Goal: Task Accomplishment & Management: Manage account settings

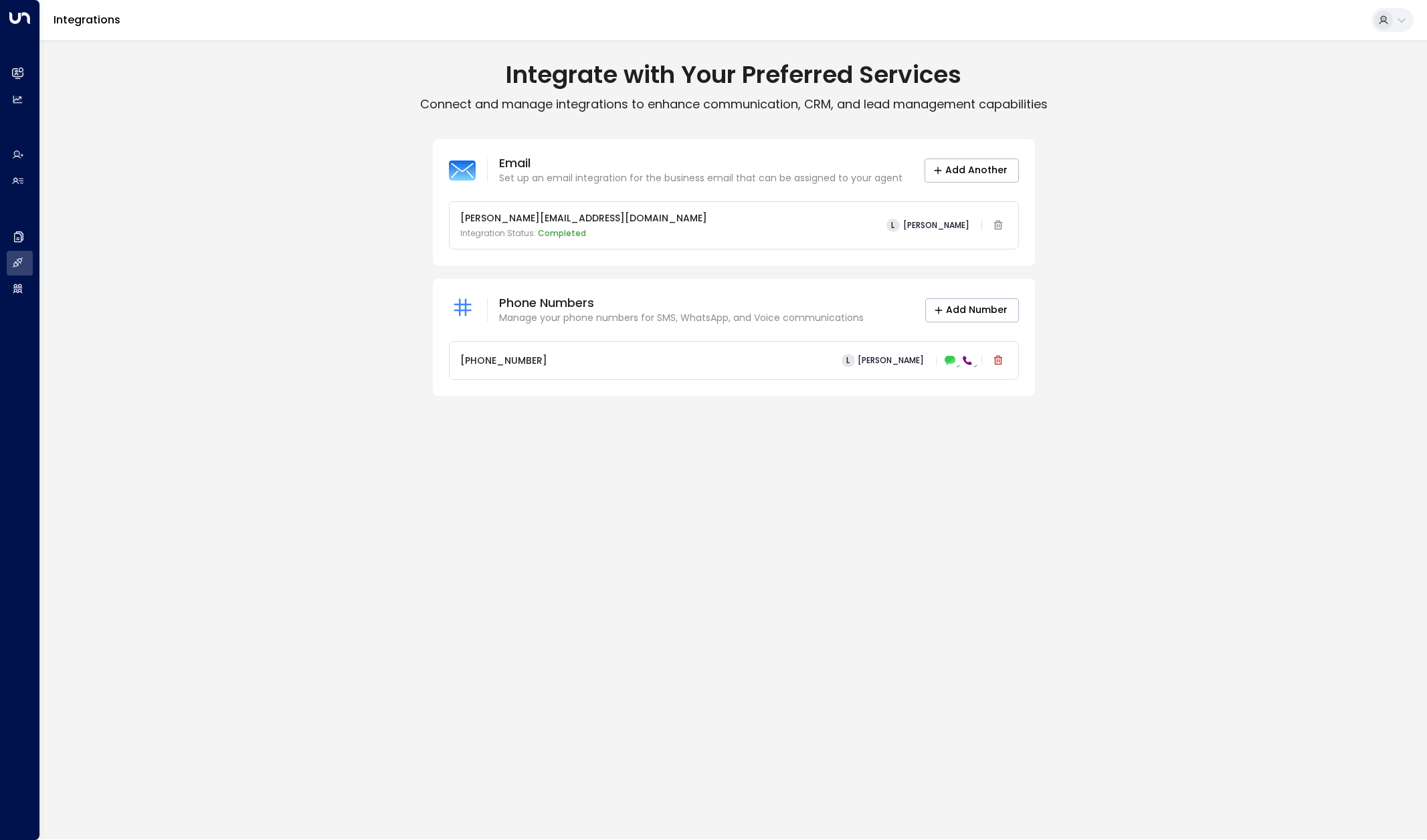
click at [728, 75] on h1 "Integrate with Your Preferred Services" at bounding box center [733, 75] width 1387 height 30
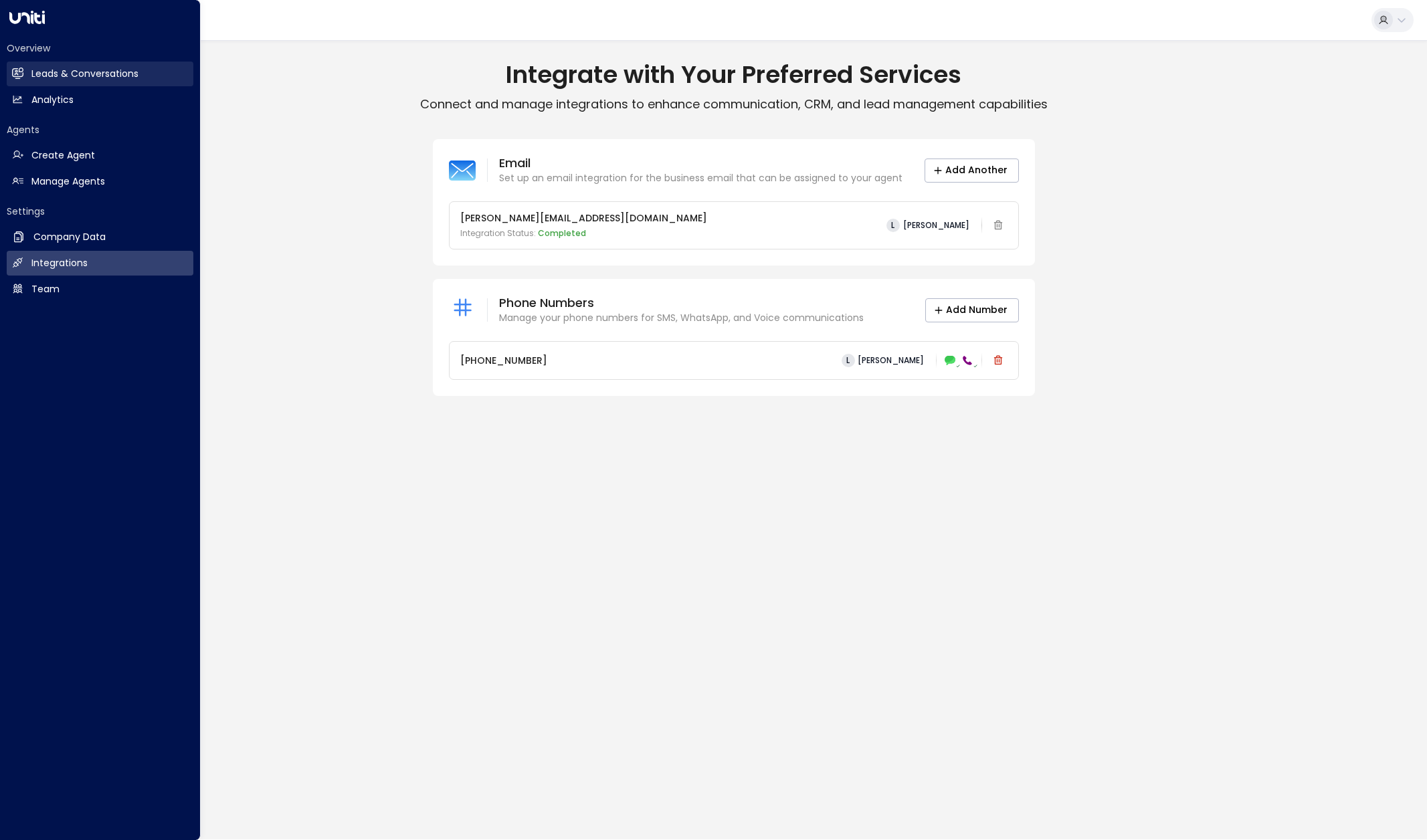
click at [109, 75] on h2 "Leads & Conversations" at bounding box center [84, 74] width 107 height 14
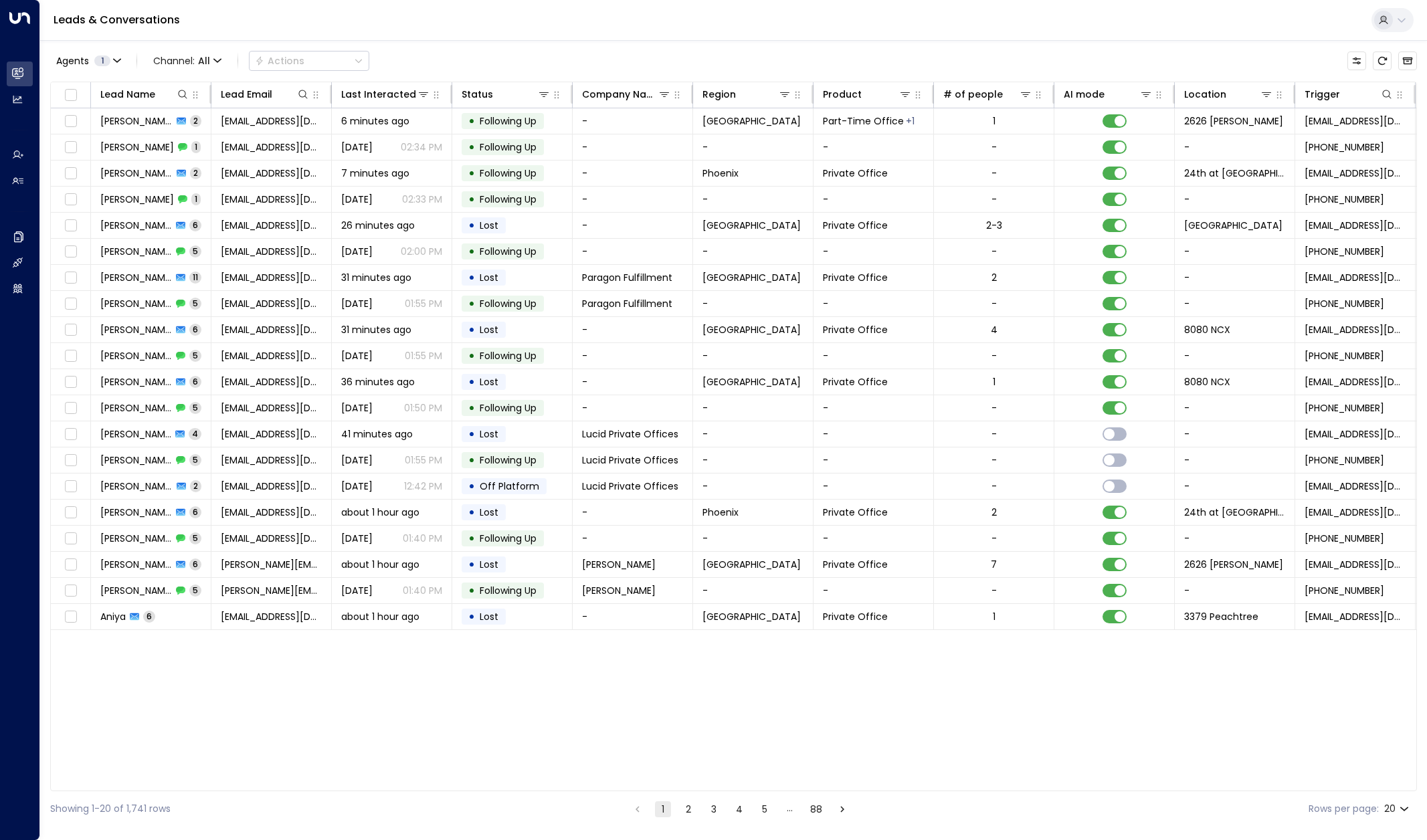
click at [1400, 21] on icon at bounding box center [1402, 20] width 8 height 5
click at [1243, 107] on span "View profile" at bounding box center [1243, 106] width 53 height 14
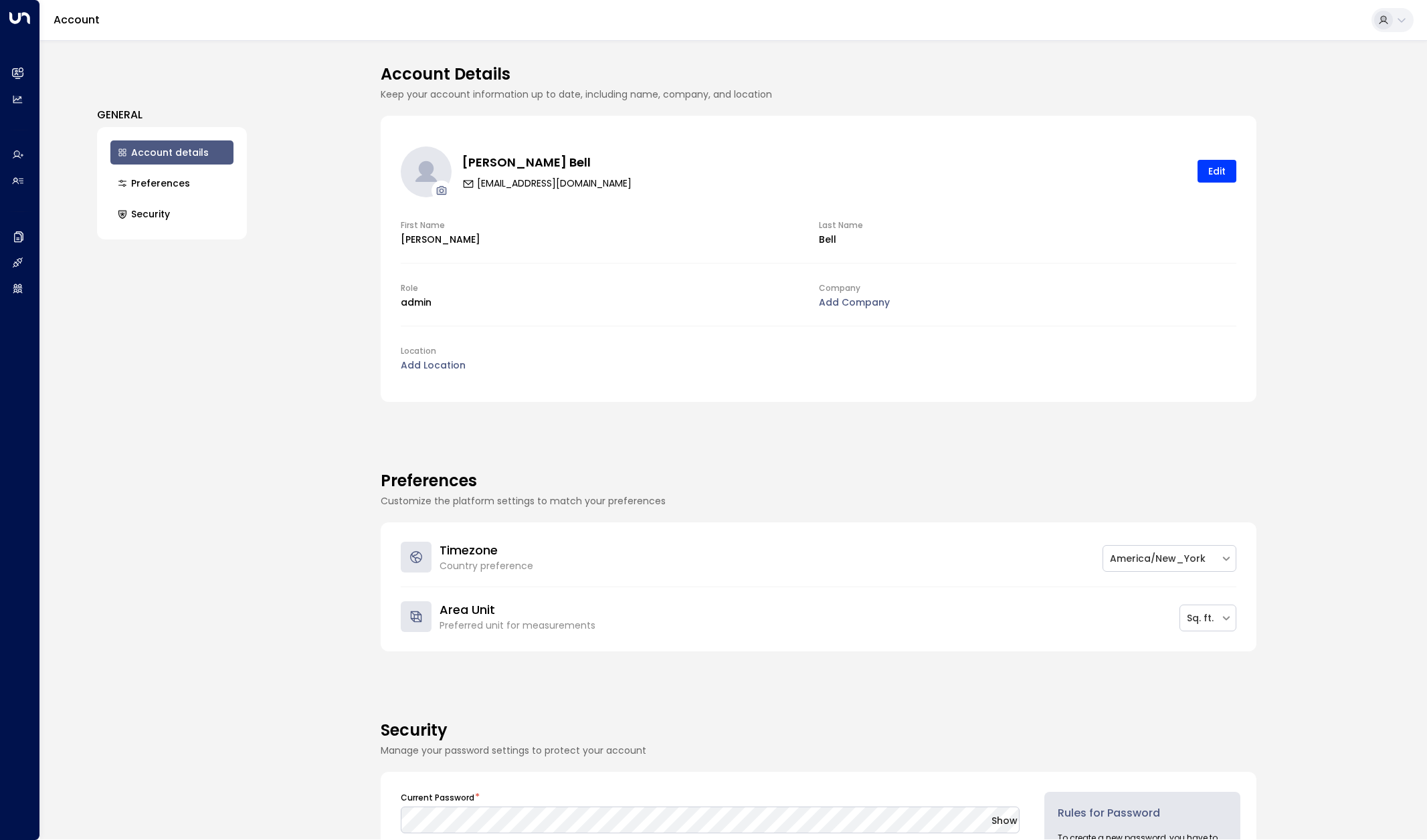
scroll to position [22, 0]
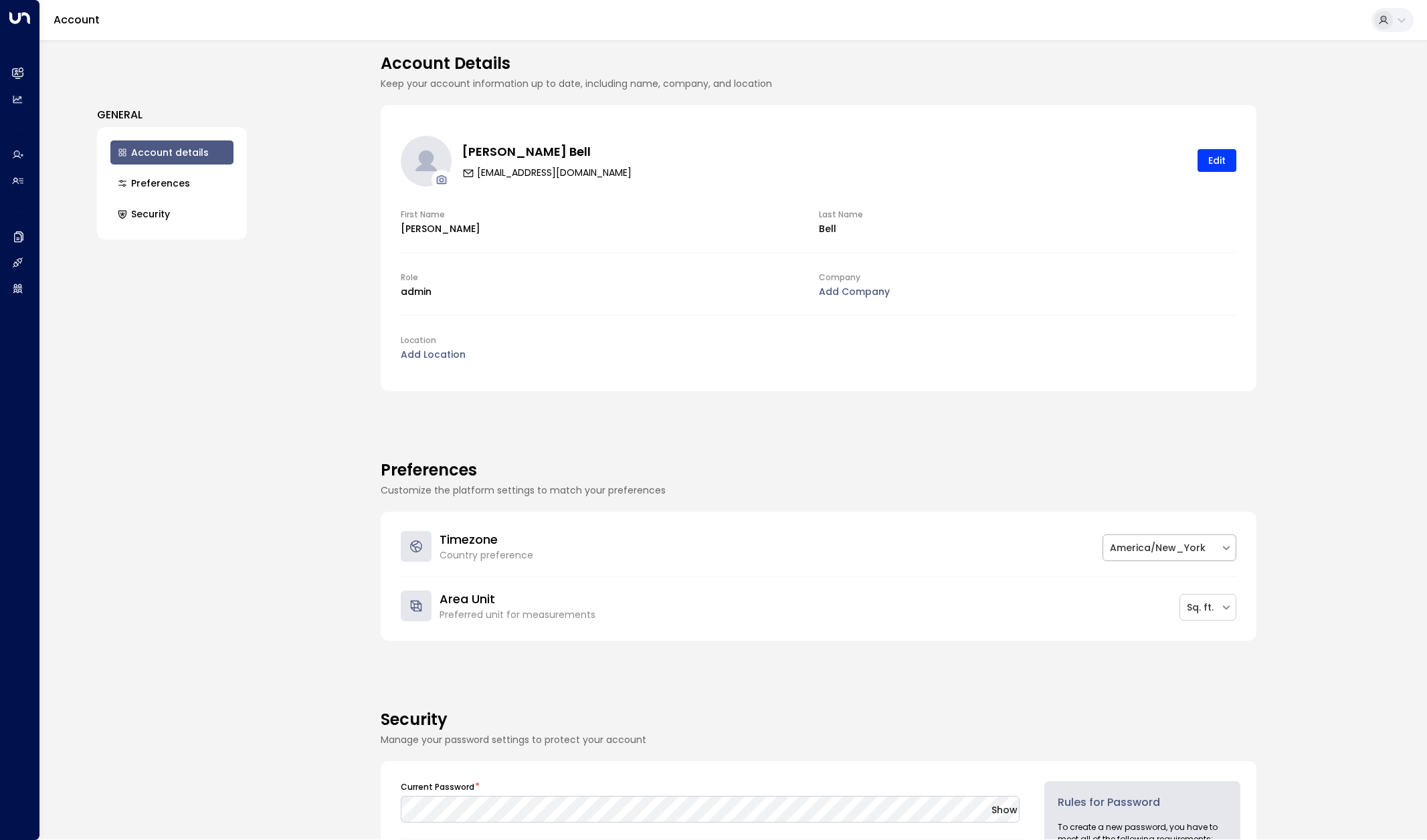
click at [1167, 547] on div at bounding box center [1162, 547] width 104 height 16
type input "****"
click at [477, 460] on h4 "Preferences" at bounding box center [819, 470] width 876 height 24
click at [1195, 545] on div at bounding box center [1162, 547] width 104 height 16
type input "*******"
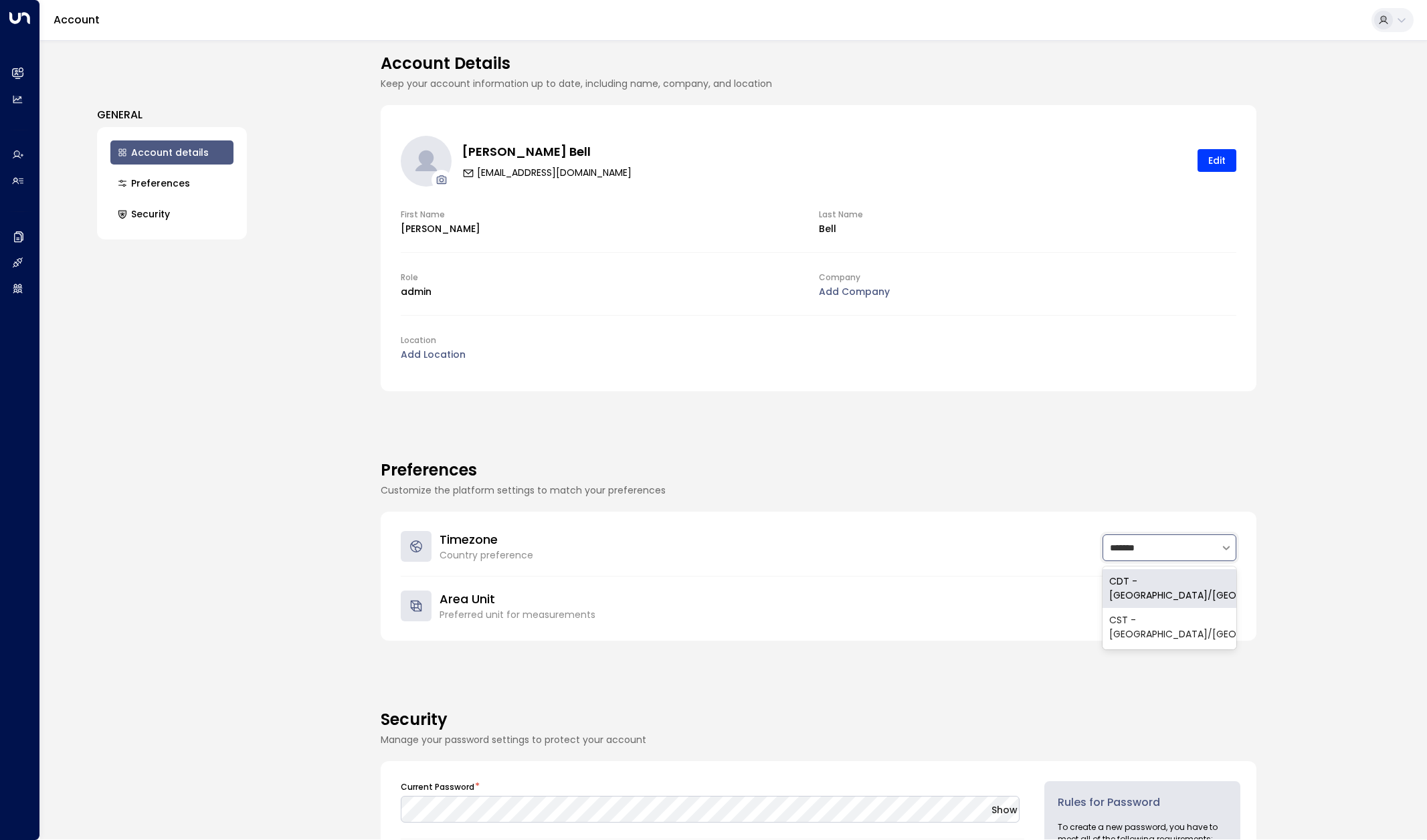
click at [1211, 583] on div "CDT - [GEOGRAPHIC_DATA]/[GEOGRAPHIC_DATA]" at bounding box center [1170, 589] width 134 height 39
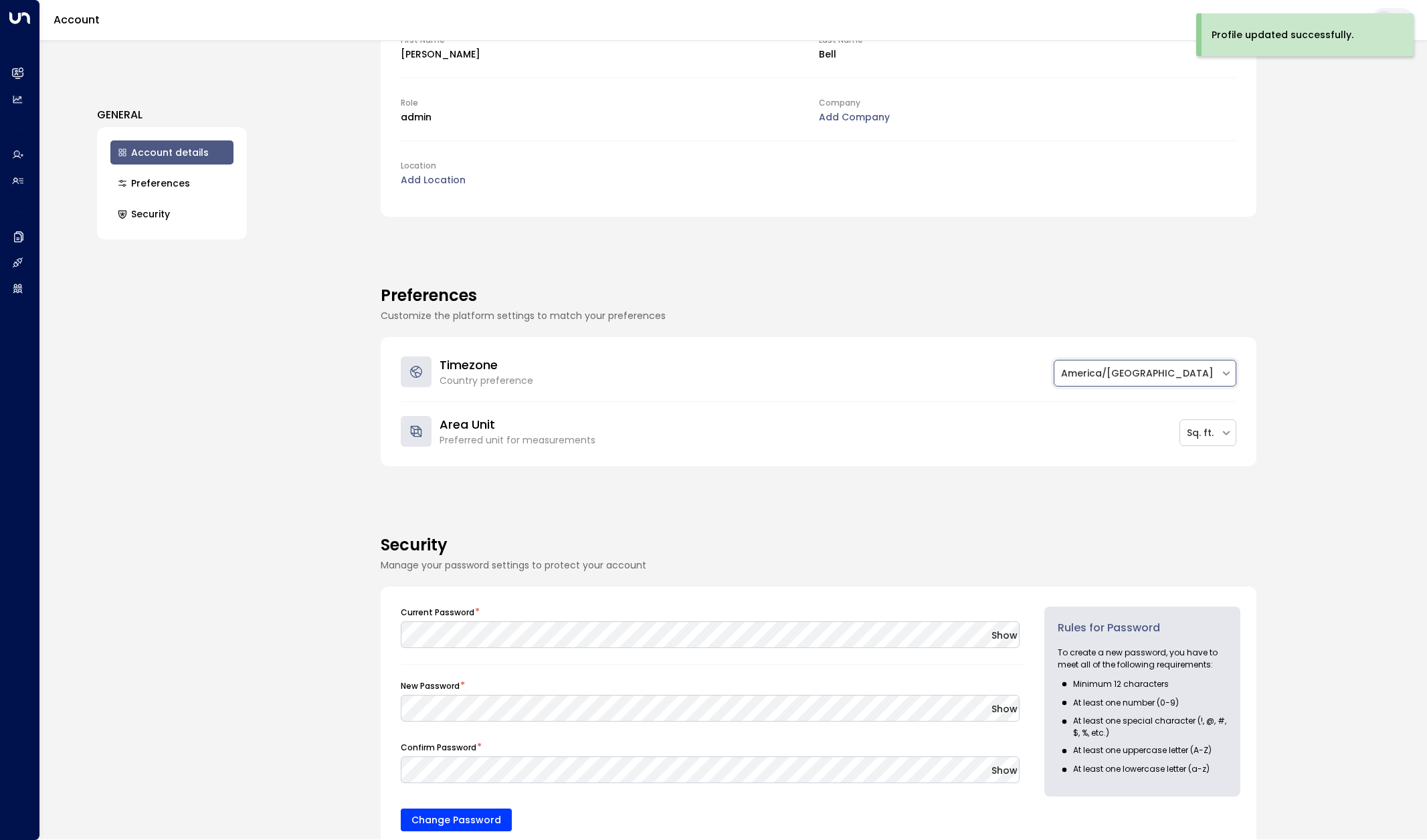
scroll to position [239, 0]
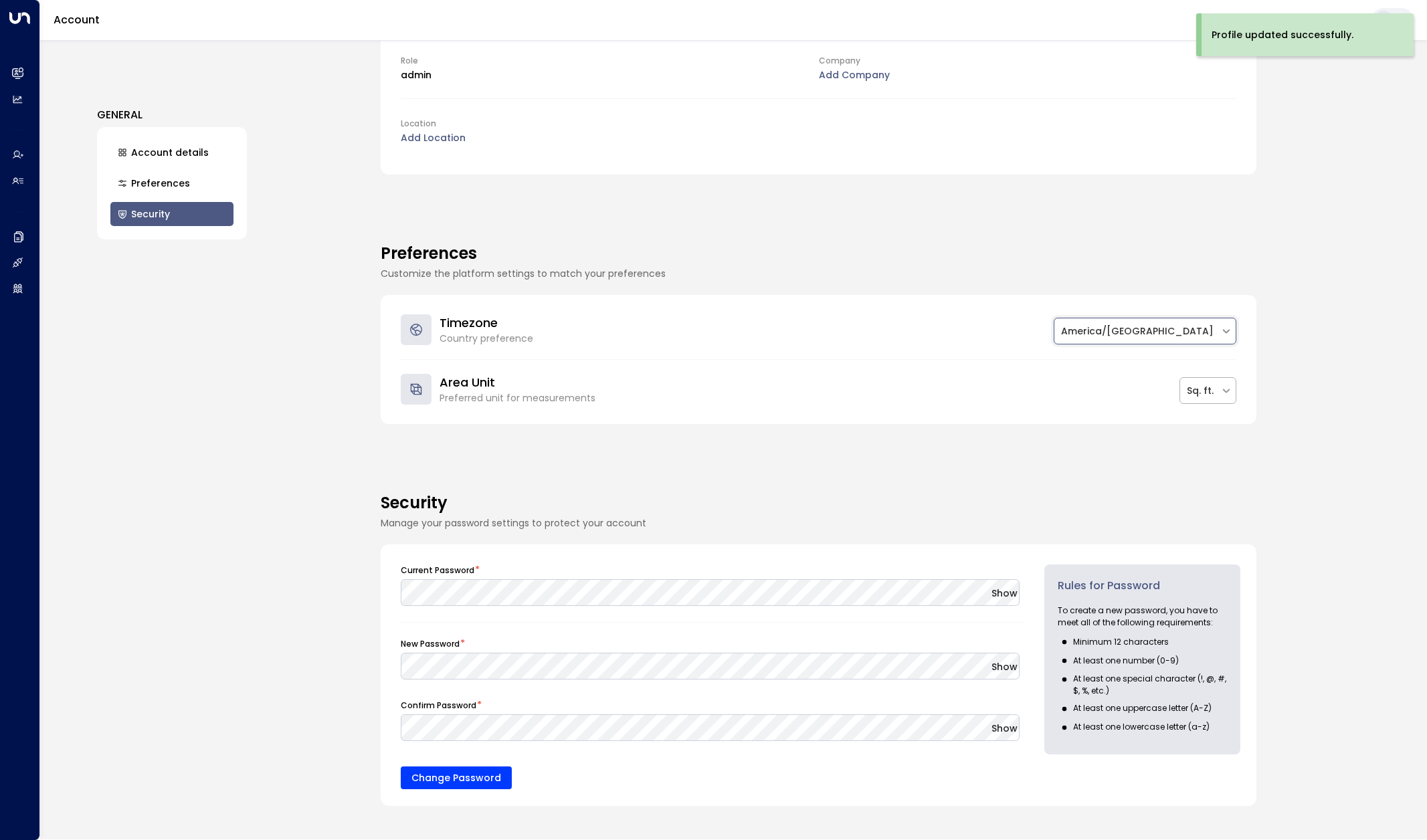
click at [1221, 393] on icon at bounding box center [1226, 390] width 12 height 12
click at [1286, 391] on div "Account Details Keep your account information up to date, including name, compa…" at bounding box center [875, 440] width 990 height 799
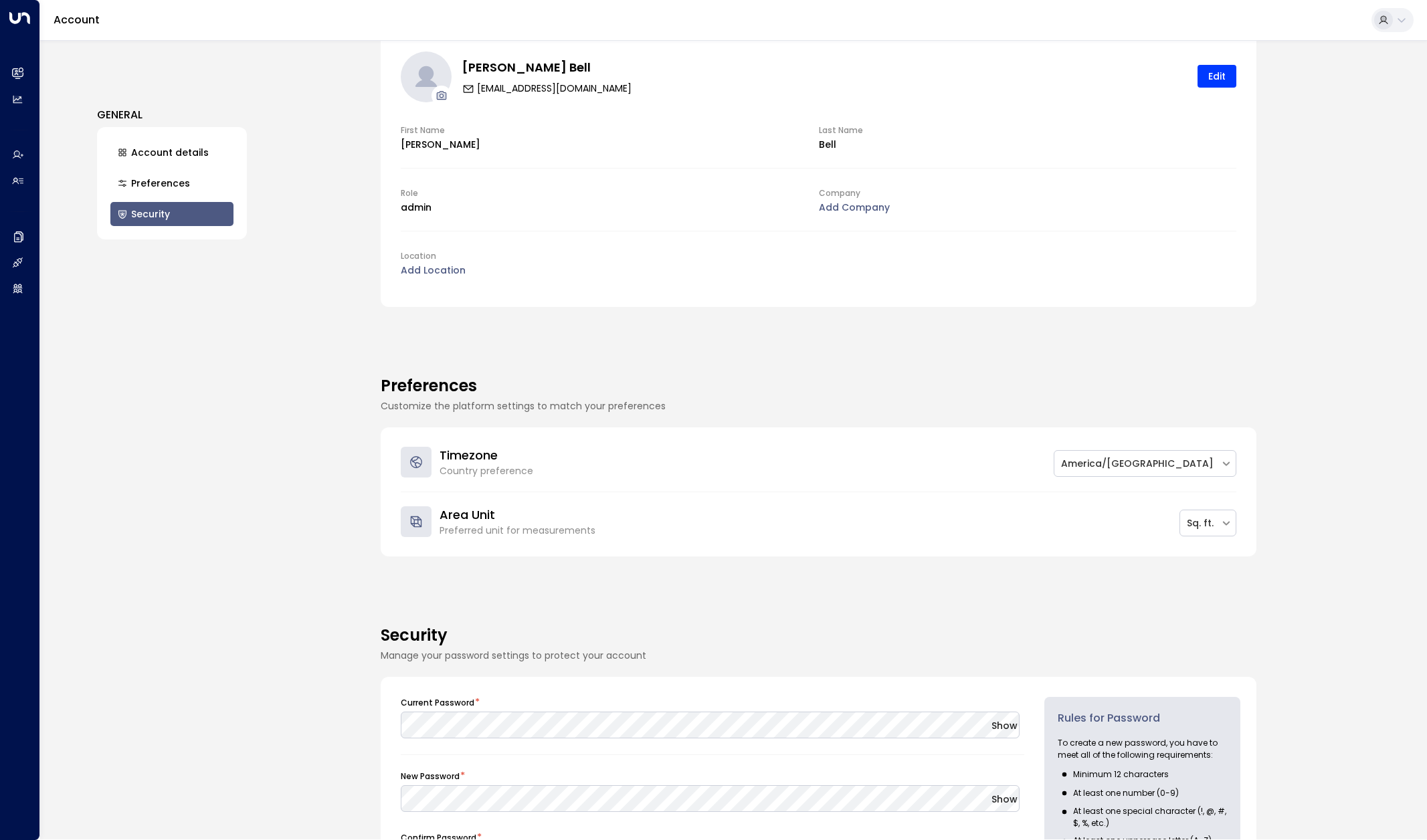
scroll to position [0, 0]
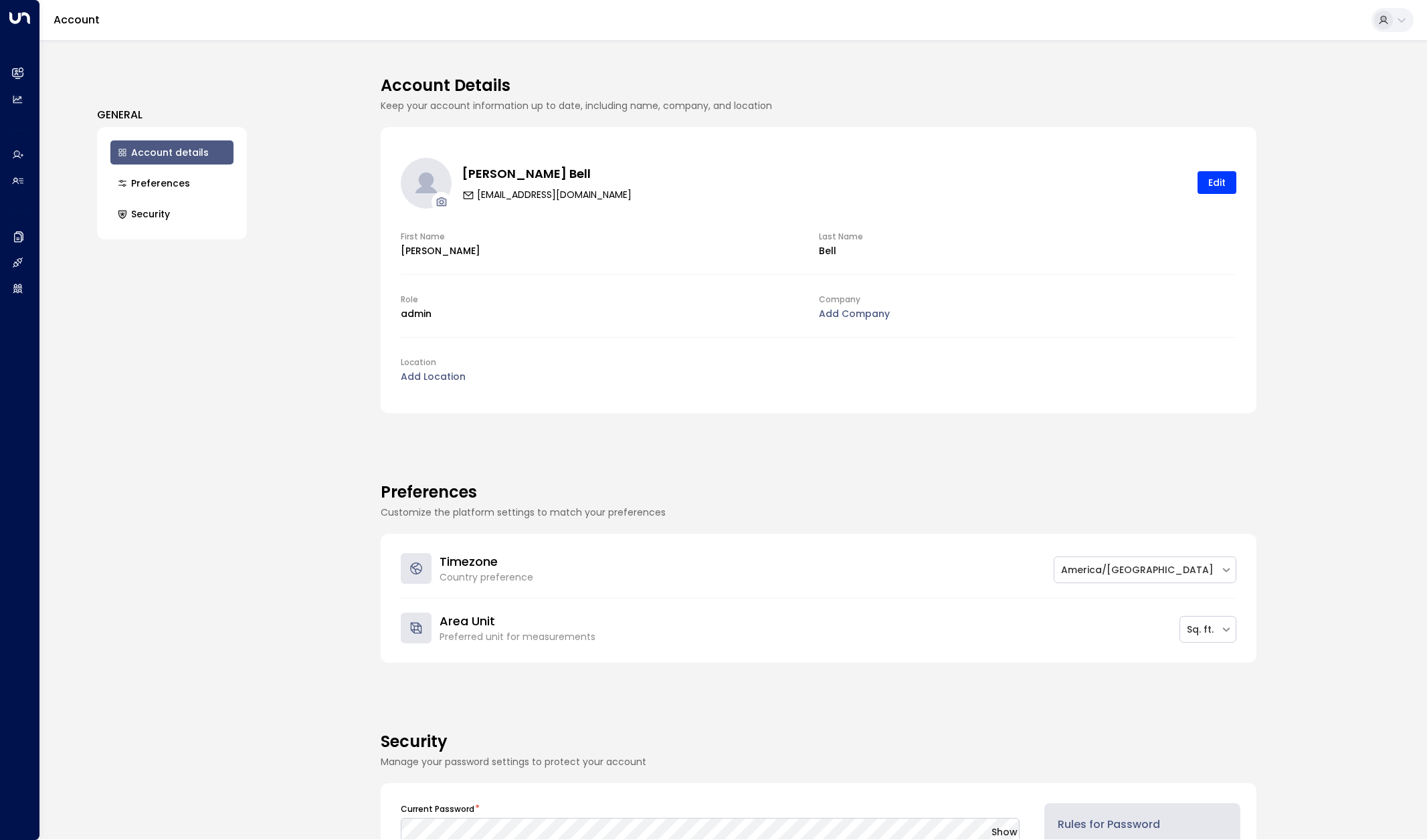
click at [848, 312] on span "Add Company" at bounding box center [854, 314] width 71 height 13
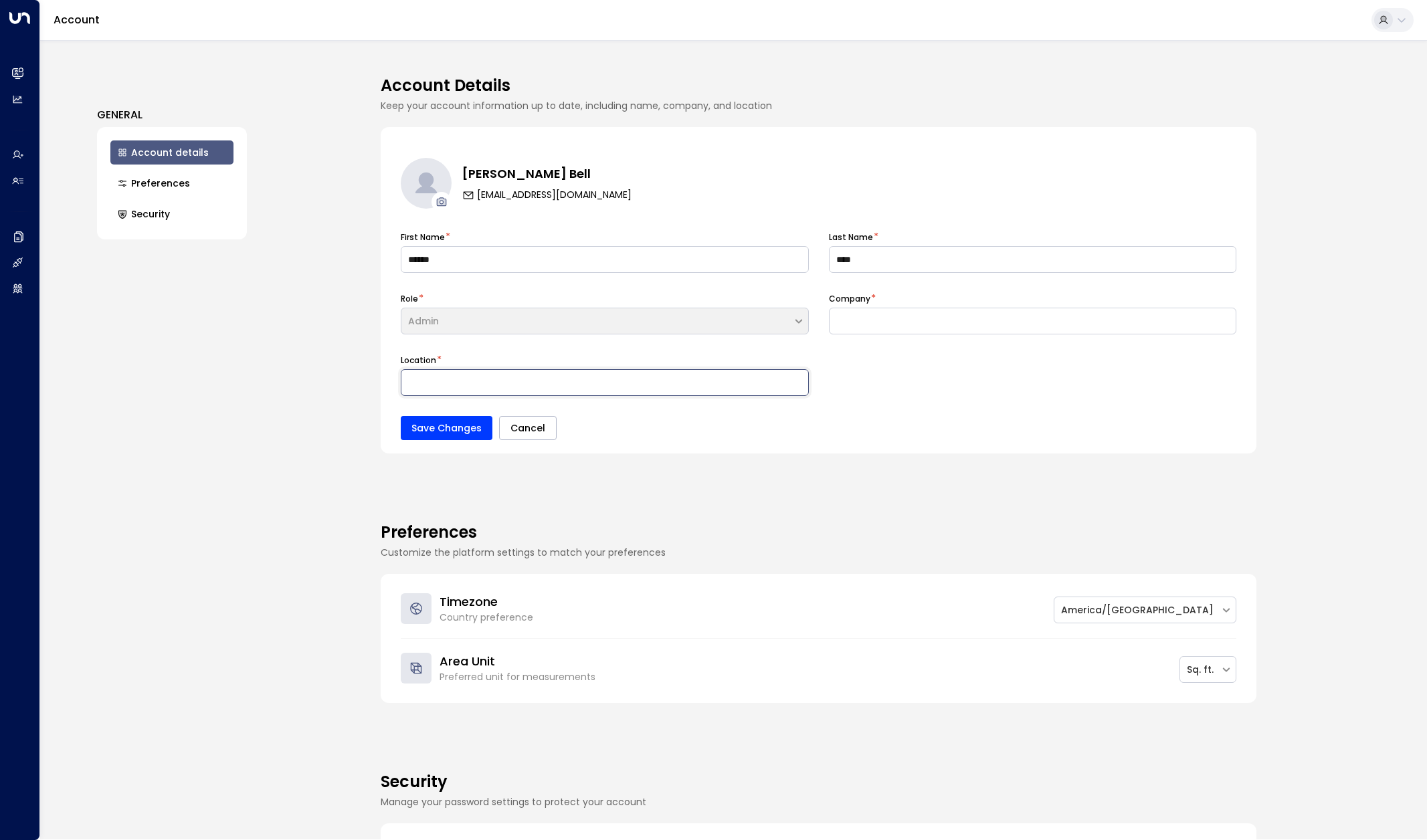
click at [530, 382] on input at bounding box center [605, 382] width 408 height 27
click at [529, 431] on button "Cancel" at bounding box center [528, 428] width 58 height 24
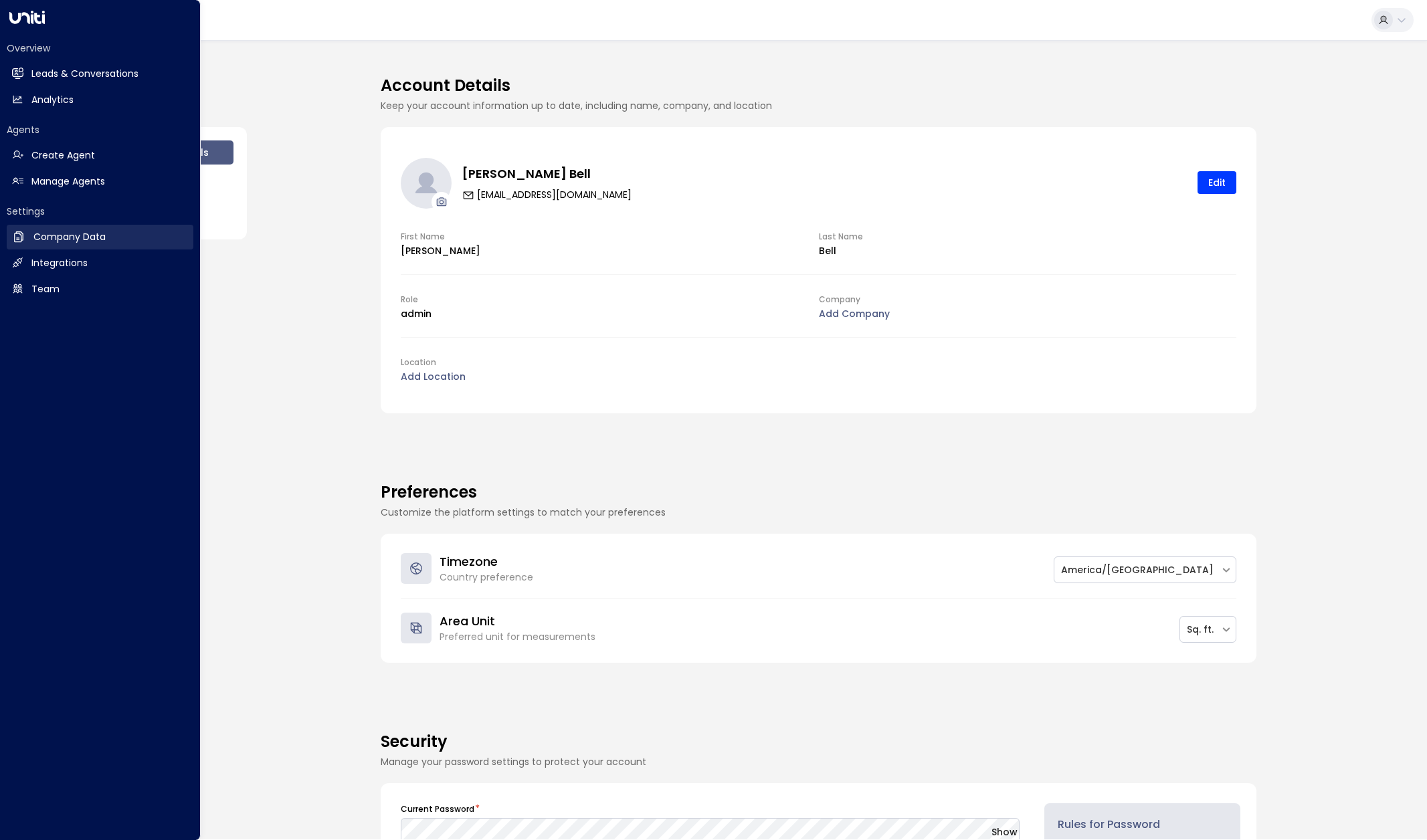
click at [95, 236] on h2 "Company Data" at bounding box center [70, 237] width 72 height 14
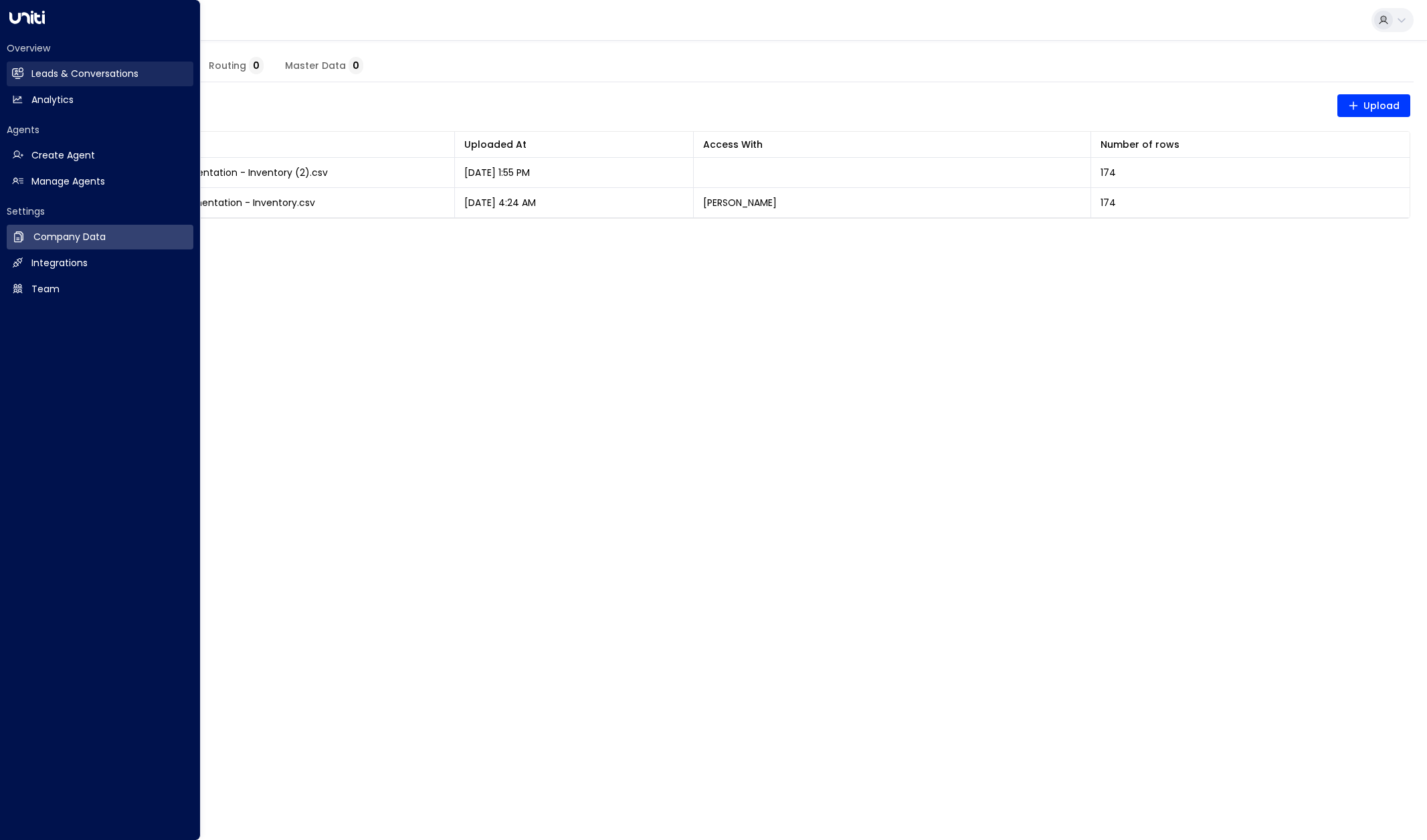
click at [84, 68] on h2 "Leads & Conversations" at bounding box center [84, 74] width 107 height 14
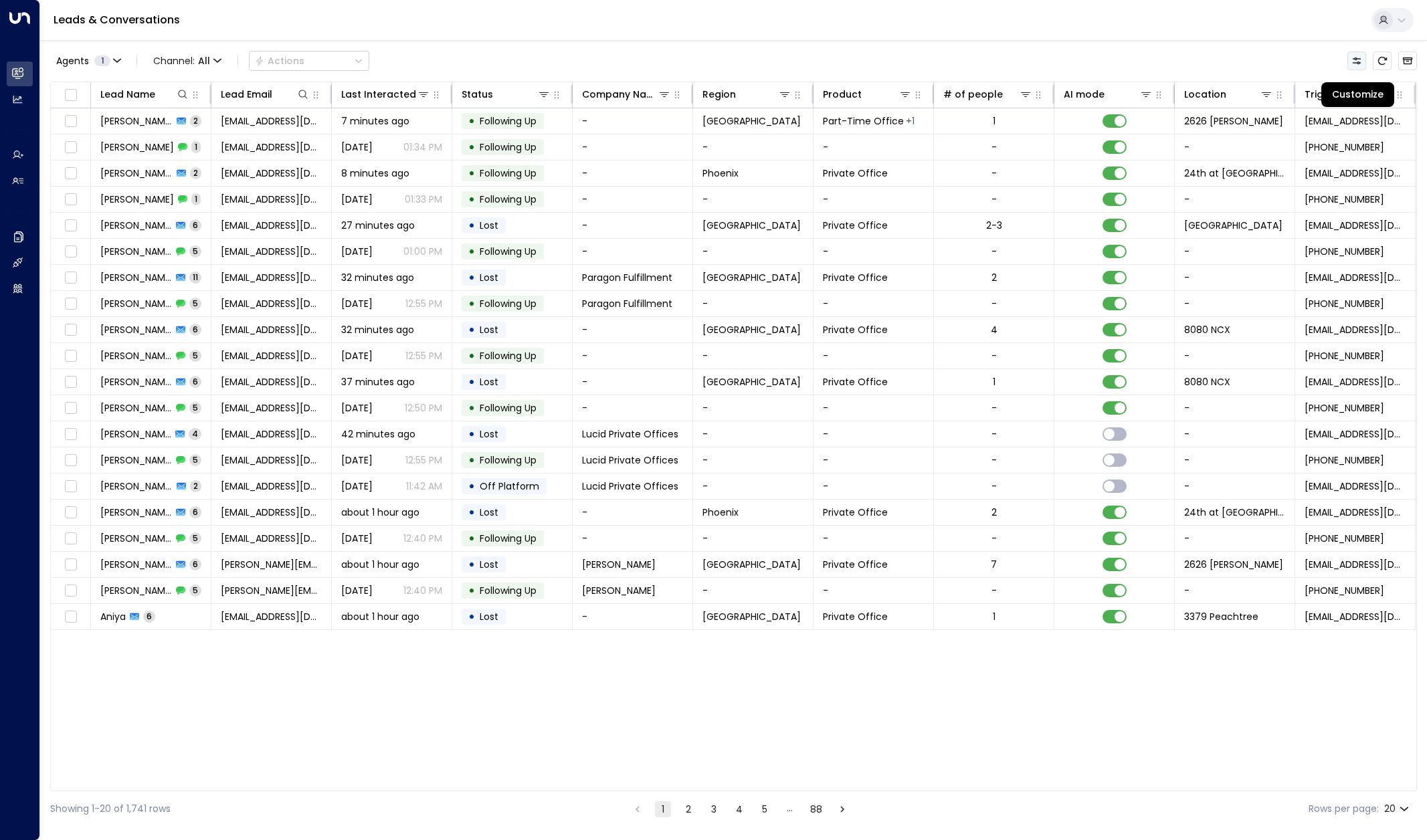
click at [1355, 62] on icon "Customize" at bounding box center [1357, 61] width 11 height 11
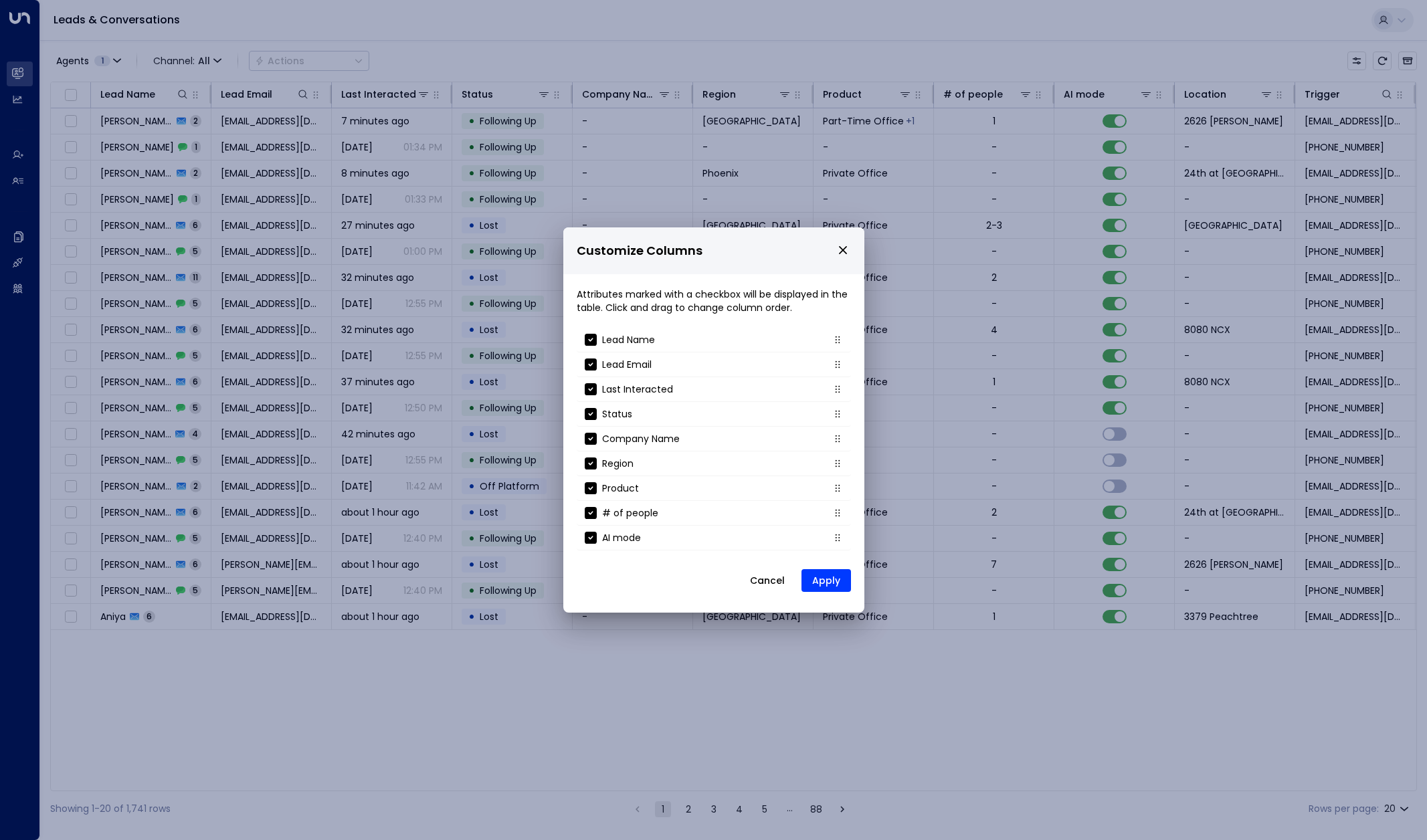
click at [844, 249] on icon "close" at bounding box center [843, 249] width 12 height 12
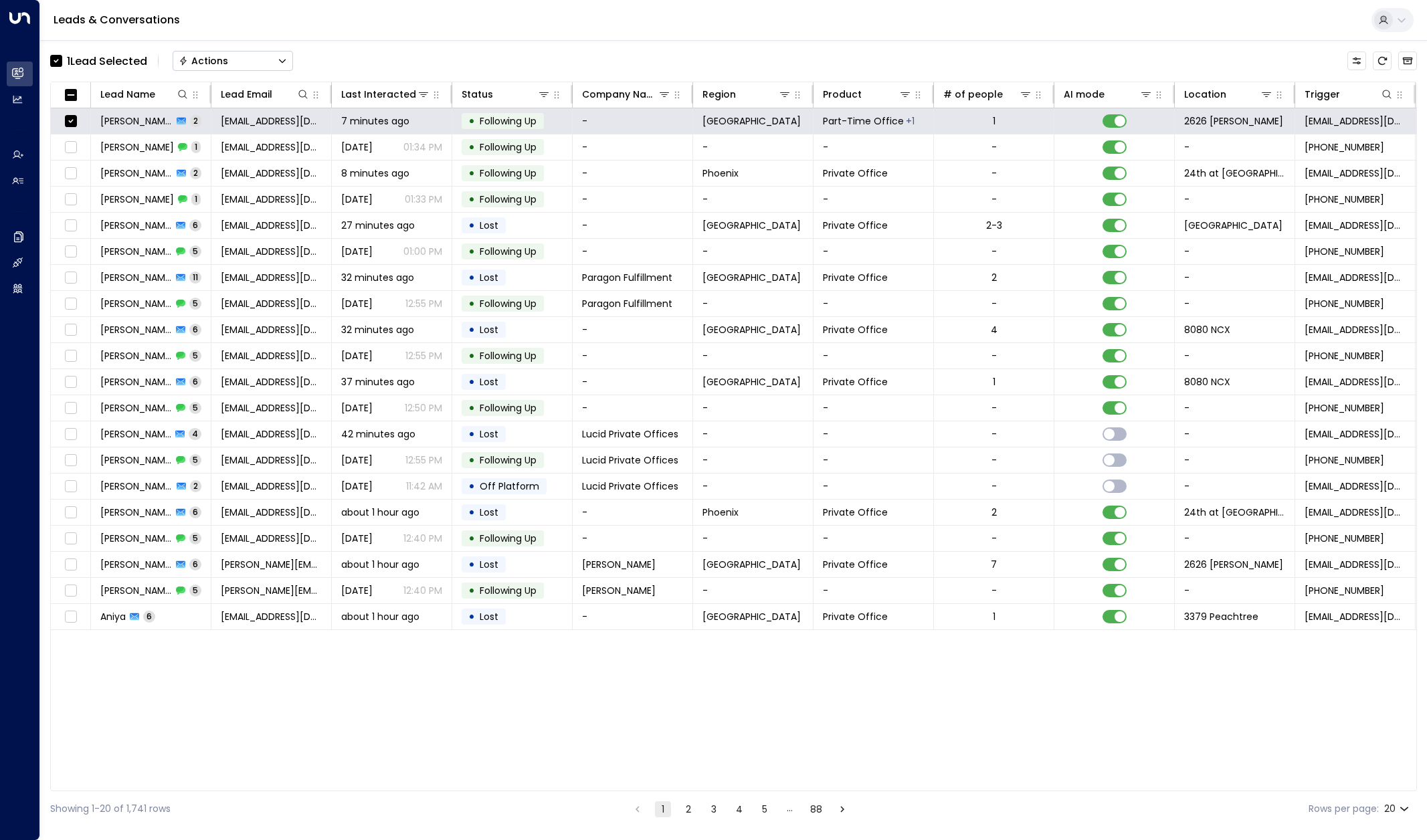
click at [265, 59] on button "Actions" at bounding box center [233, 61] width 120 height 20
click at [419, 45] on div "1 Lead Selected Actions Status Changes Won Replied Offline Archive Lead On Hold…" at bounding box center [733, 433] width 1367 height 787
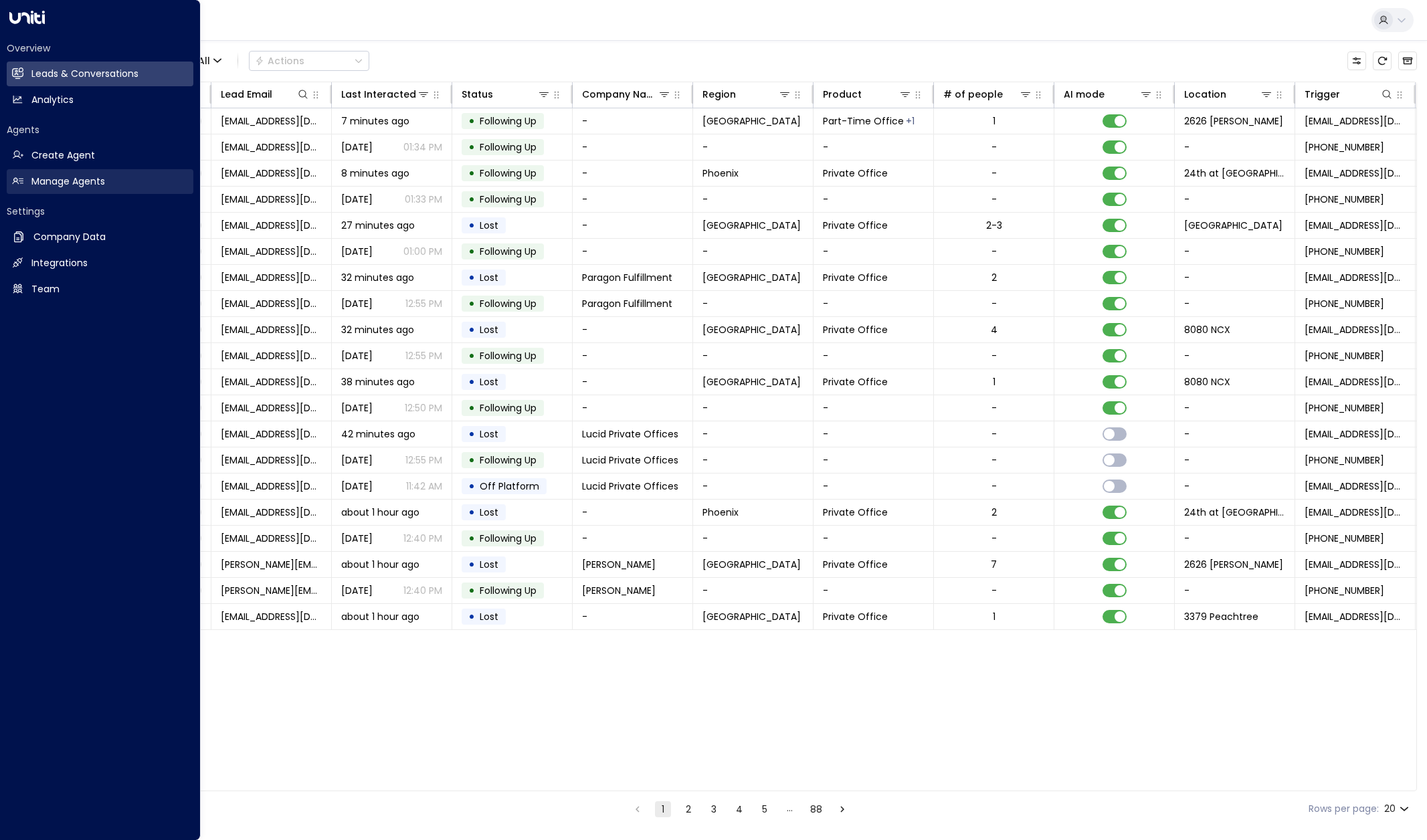
click at [54, 183] on h2 "Manage Agents" at bounding box center [68, 181] width 74 height 14
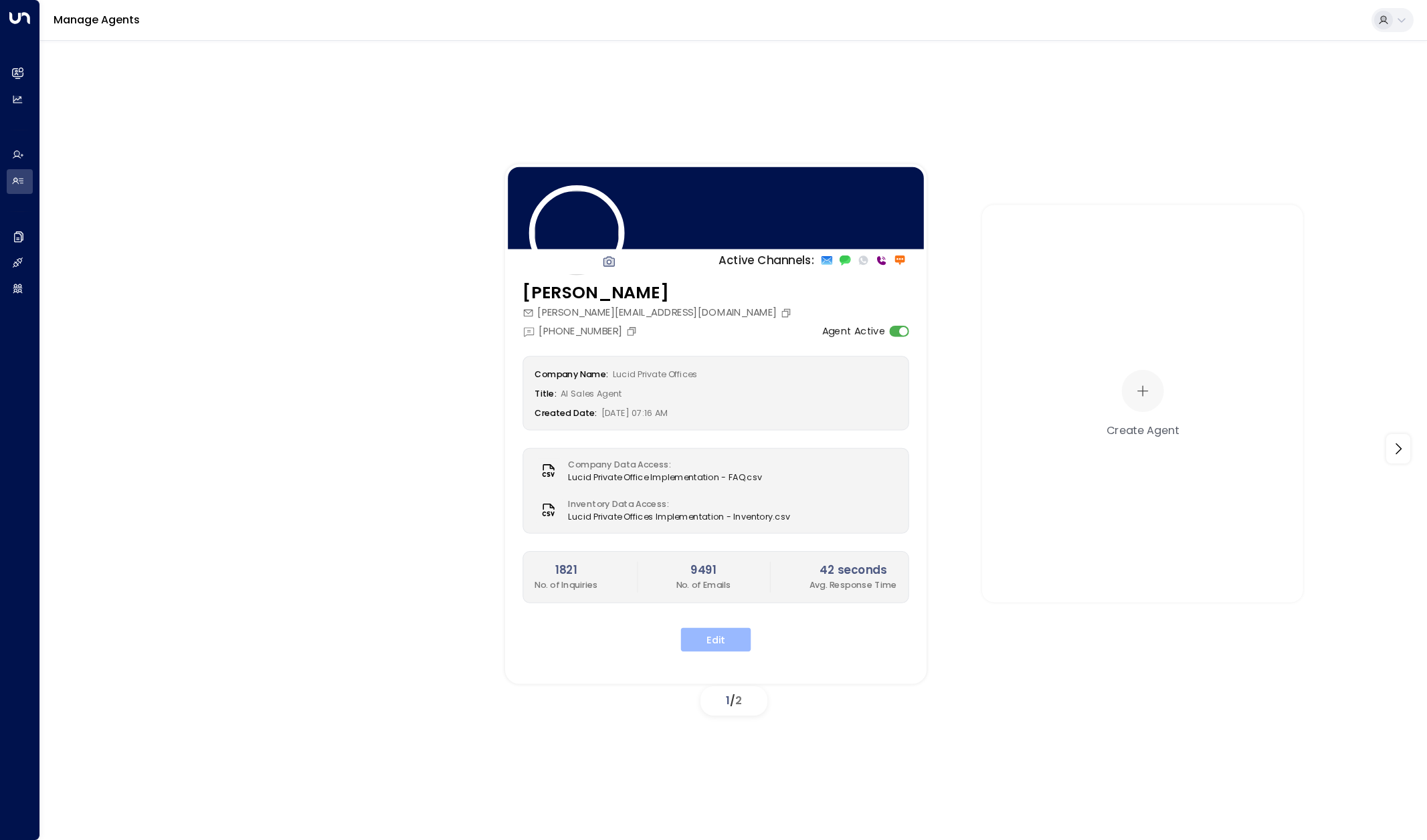
click at [724, 641] on button "Edit" at bounding box center [717, 639] width 70 height 24
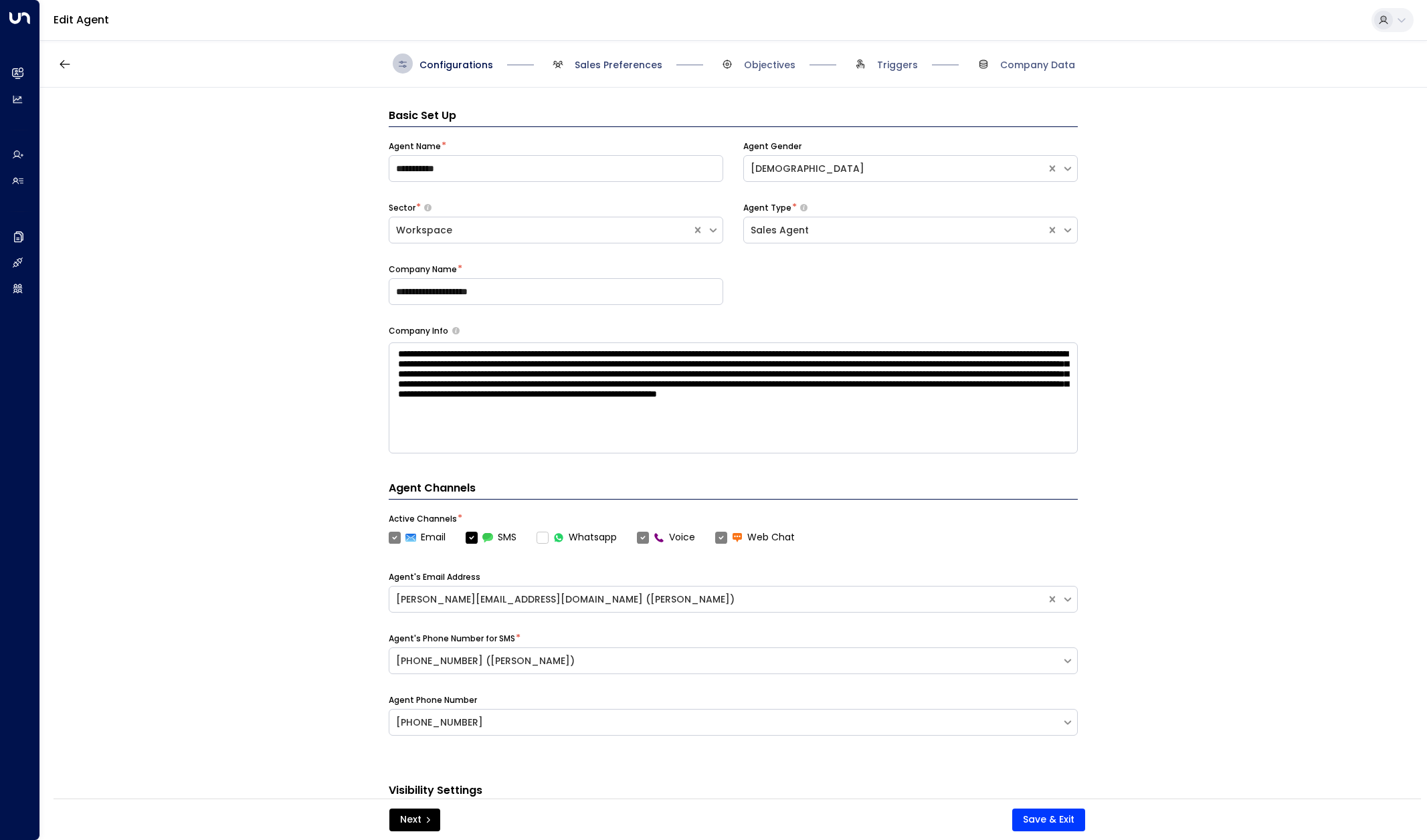
click at [607, 66] on span "Sales Preferences" at bounding box center [619, 64] width 88 height 13
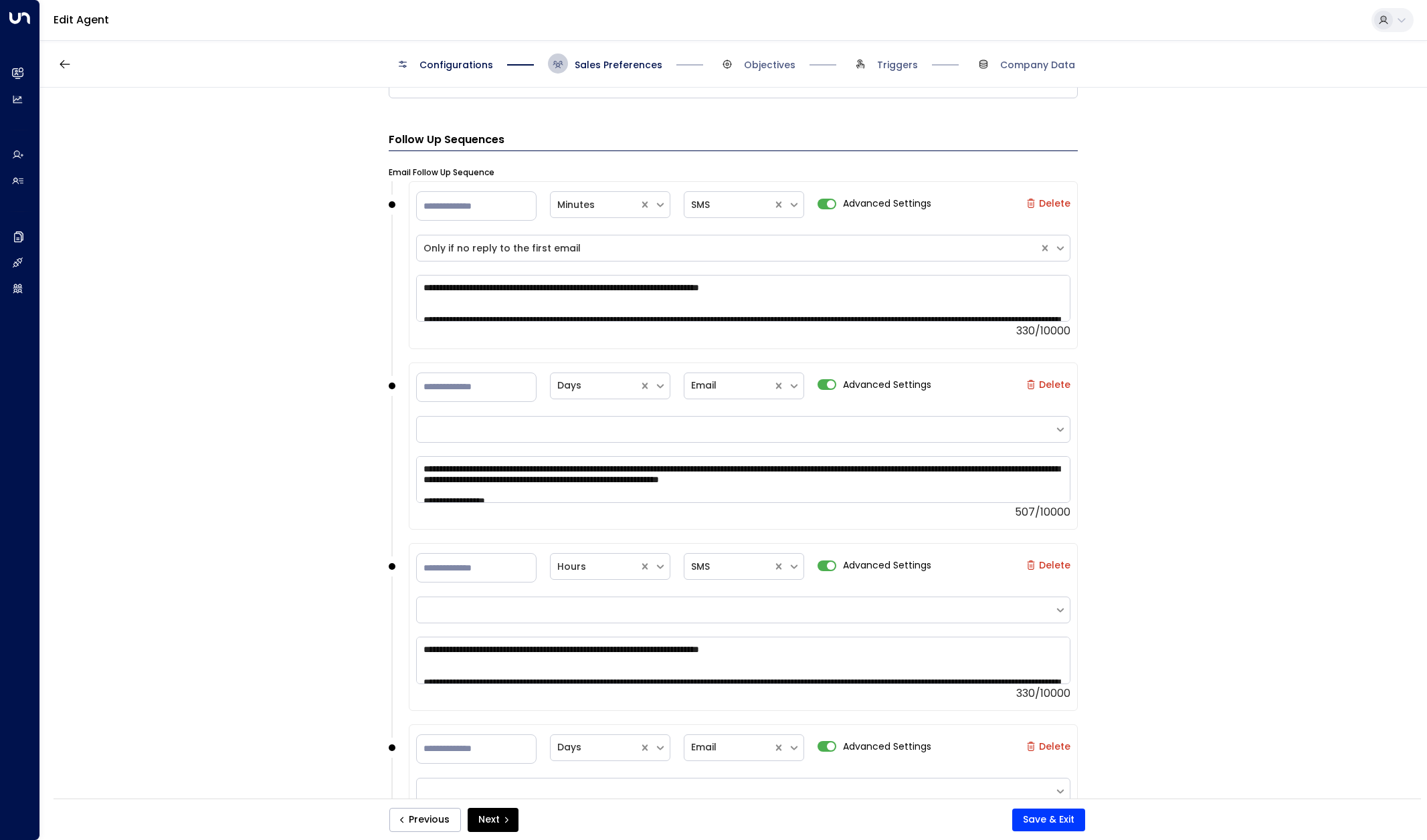
scroll to position [1296, 0]
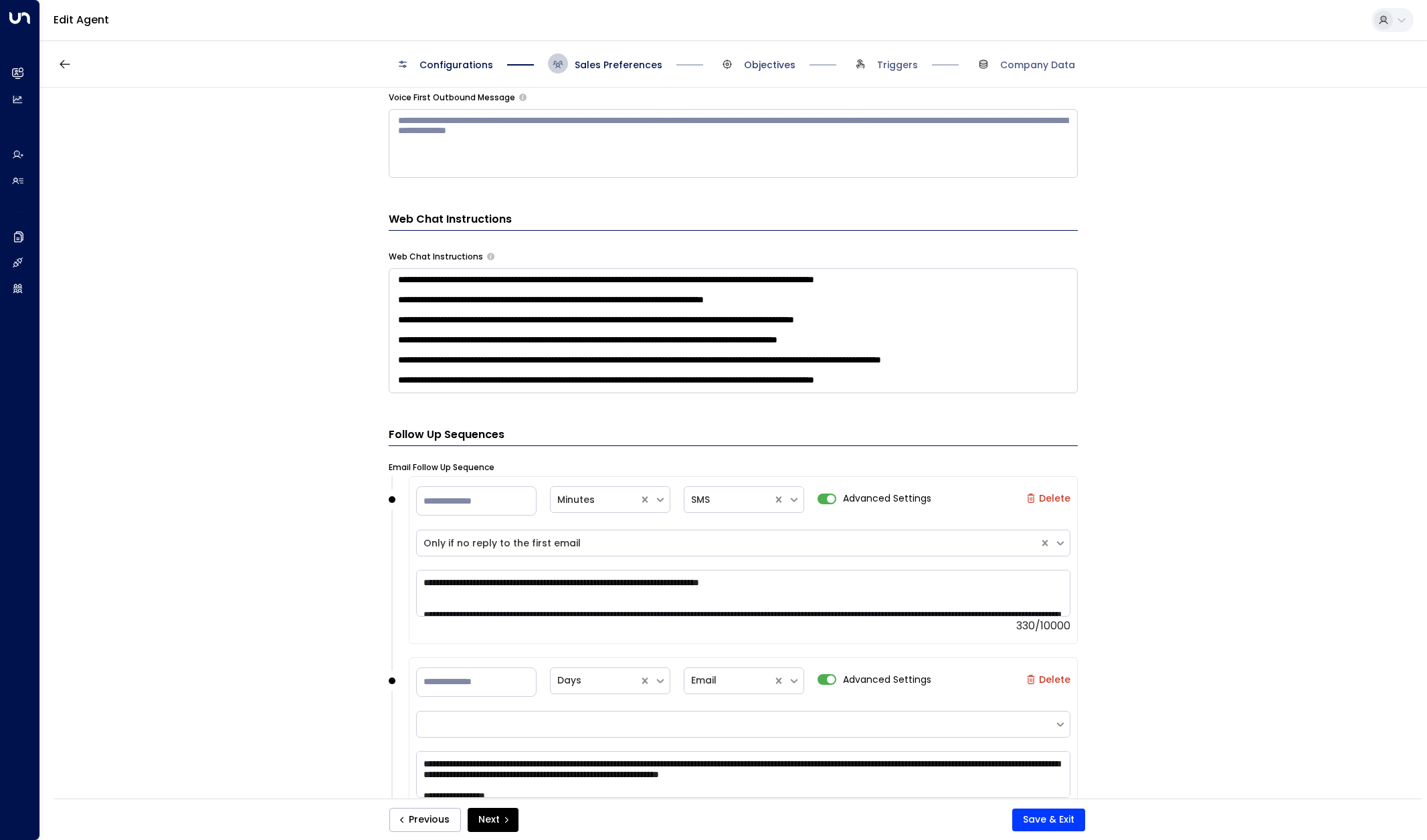
click at [775, 63] on span "Objectives" at bounding box center [770, 64] width 52 height 13
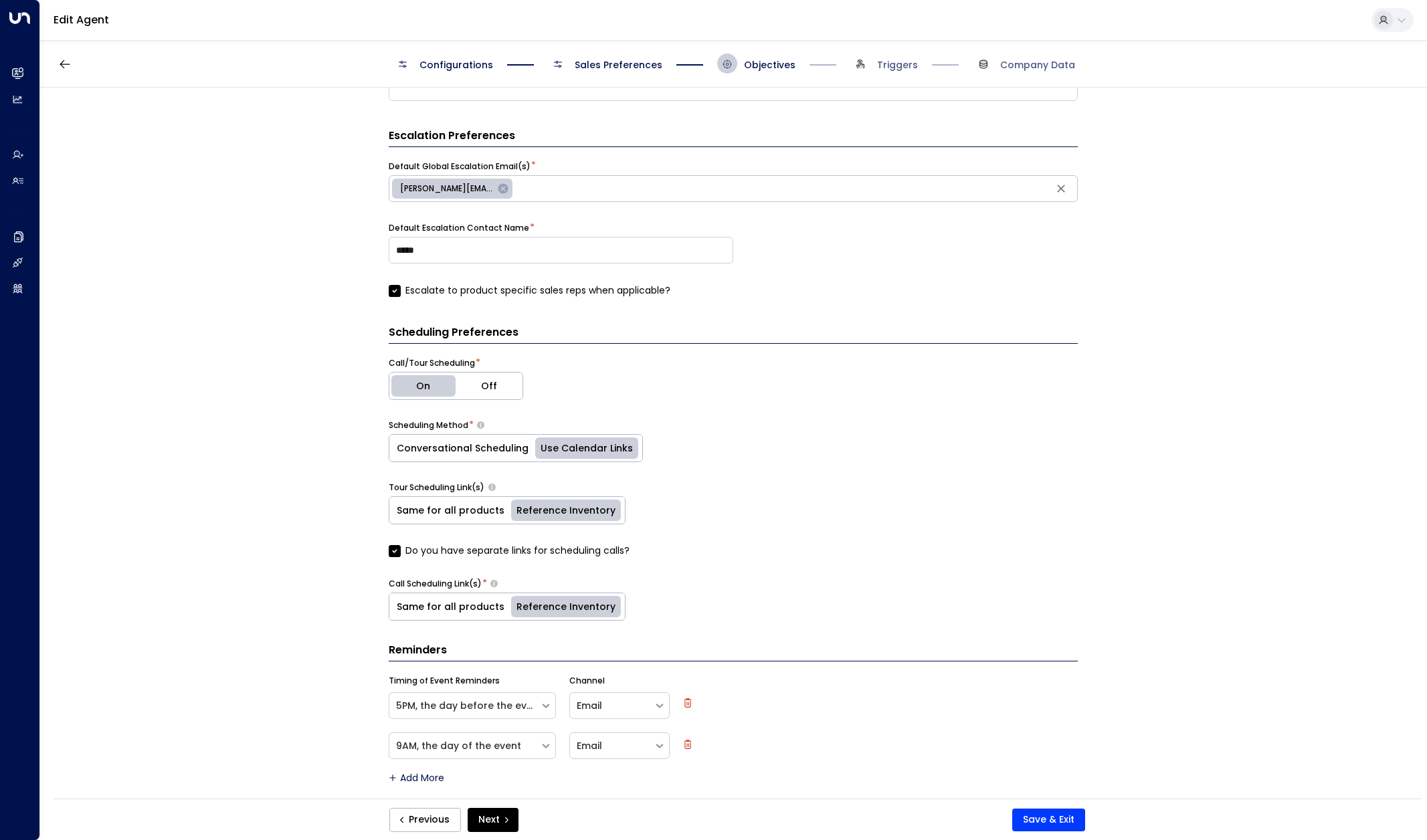
scroll to position [475, 0]
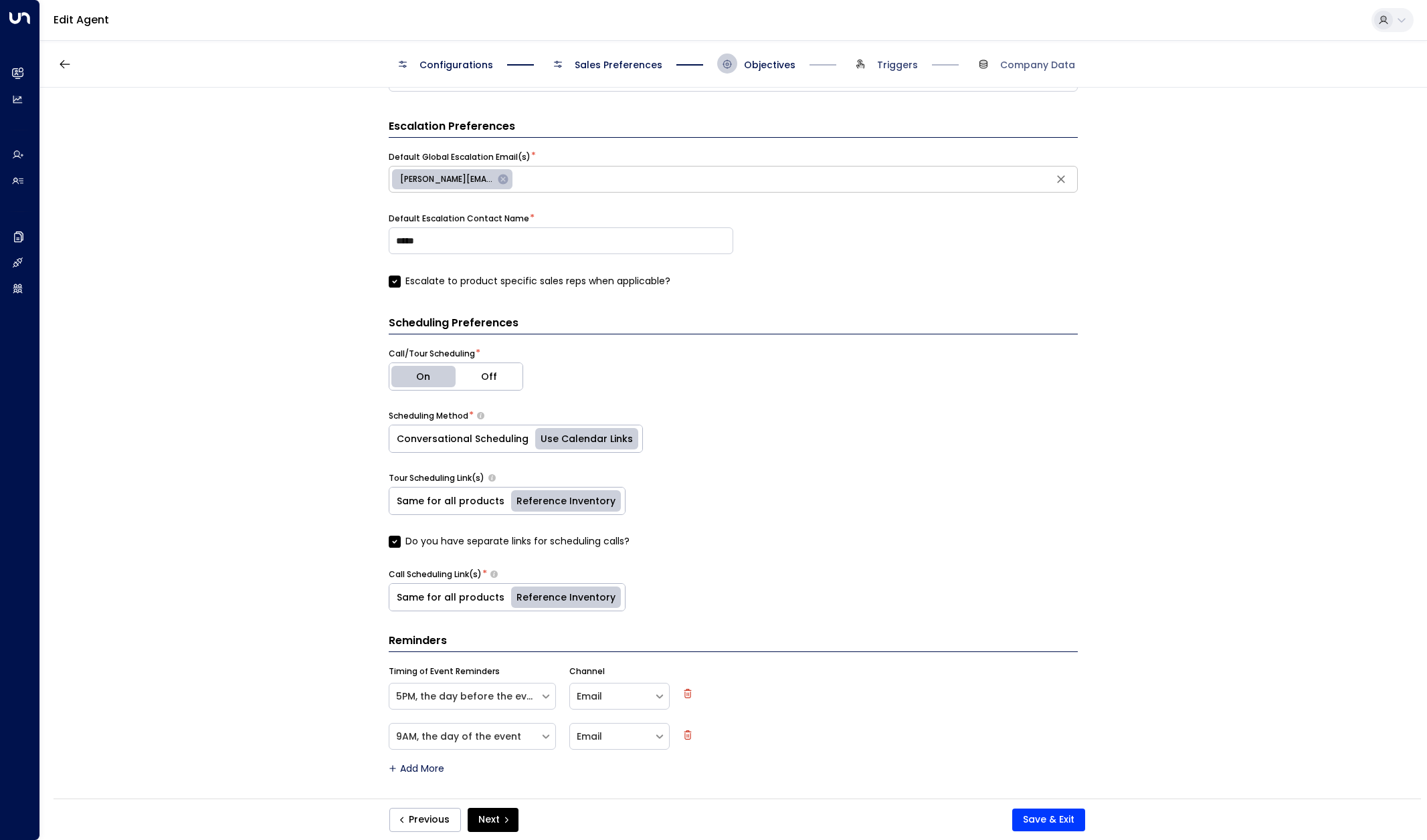
click at [899, 63] on span "Triggers" at bounding box center [897, 64] width 41 height 13
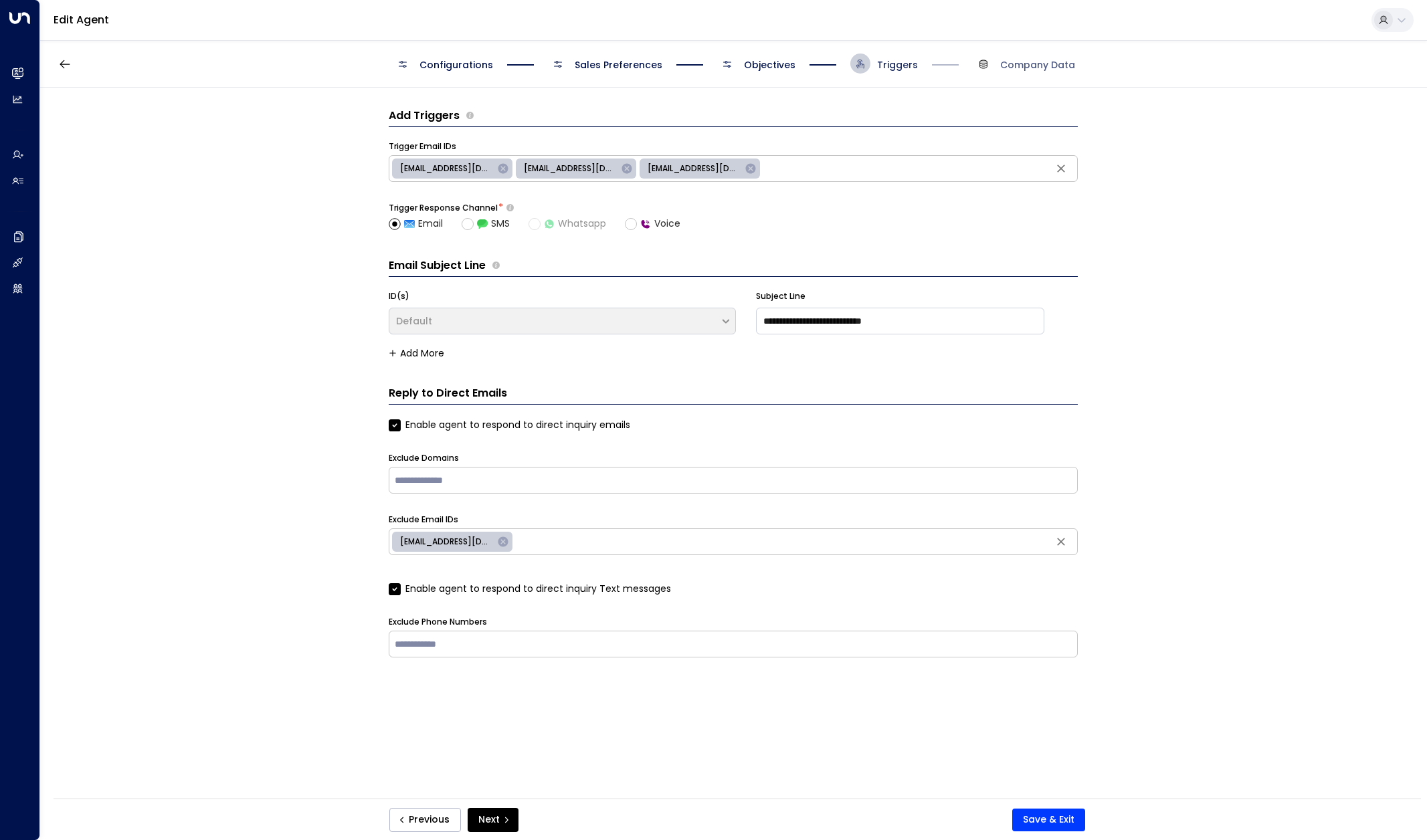
scroll to position [0, 0]
click at [1055, 66] on span "Company Data" at bounding box center [1038, 64] width 75 height 13
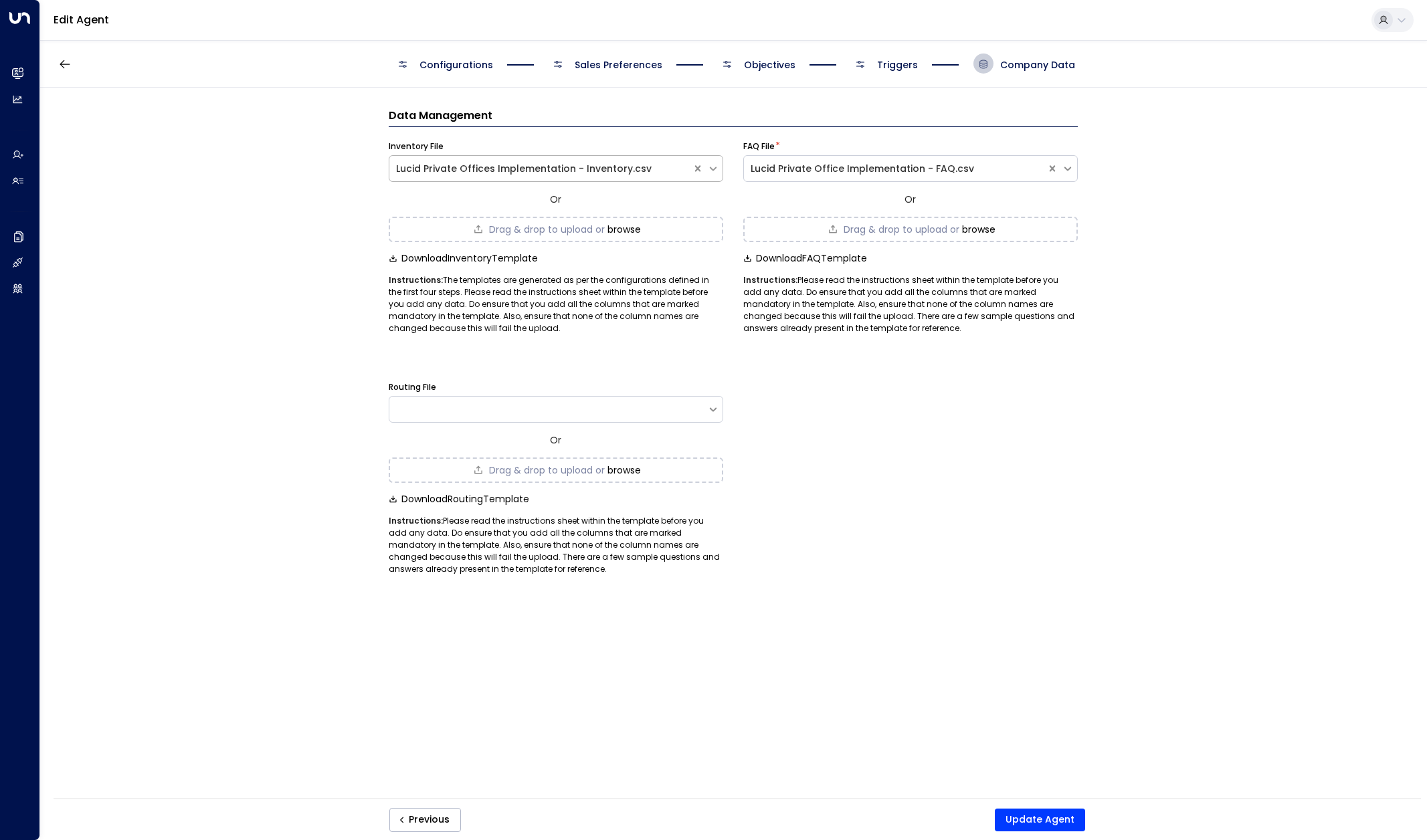
click at [715, 171] on icon at bounding box center [713, 168] width 12 height 12
click at [941, 354] on form "Data Management Inventory File Lucid Private Offices Implementation - Inventory…" at bounding box center [733, 342] width 689 height 468
click at [654, 413] on div at bounding box center [548, 409] width 318 height 13
click at [918, 370] on div "Routing File Or Drag & drop to upload or browse Download Routing Template Instr…" at bounding box center [733, 471] width 689 height 207
click at [66, 64] on icon "button" at bounding box center [64, 63] width 10 height 9
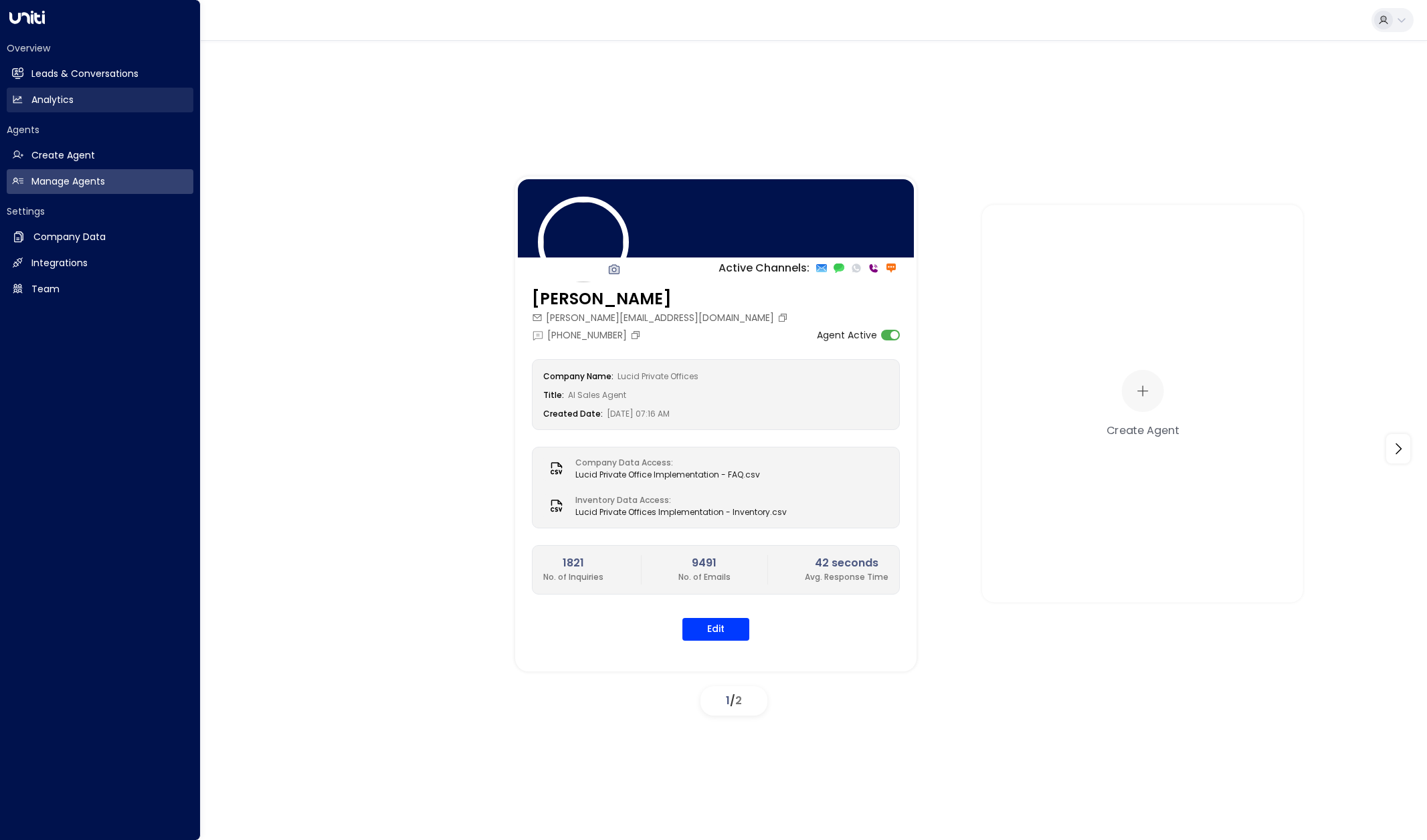
click at [41, 99] on h2 "Analytics" at bounding box center [52, 100] width 42 height 14
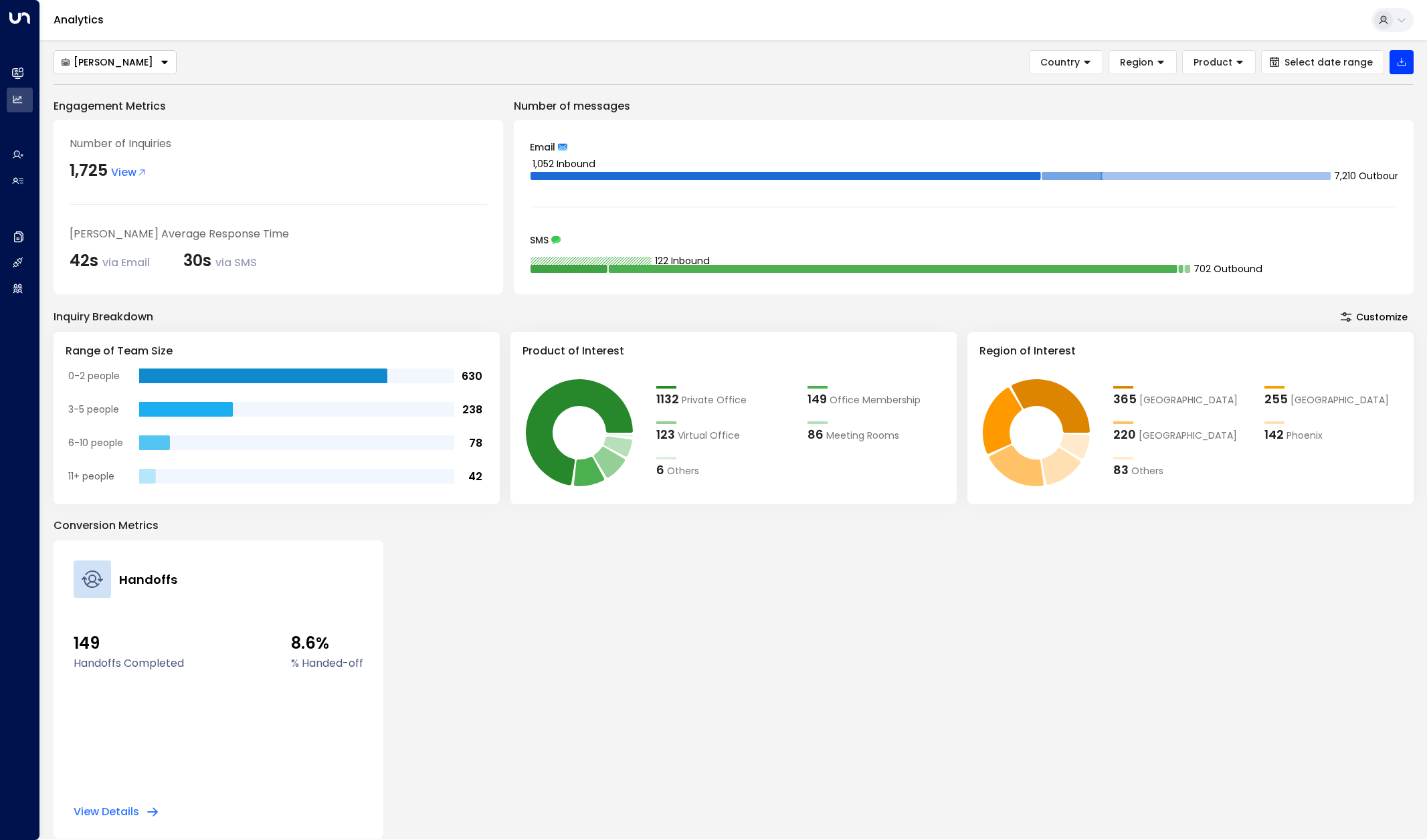
click at [329, 665] on label "% Handed-off" at bounding box center [327, 663] width 72 height 16
click at [1233, 64] on span "Product" at bounding box center [1213, 62] width 39 height 12
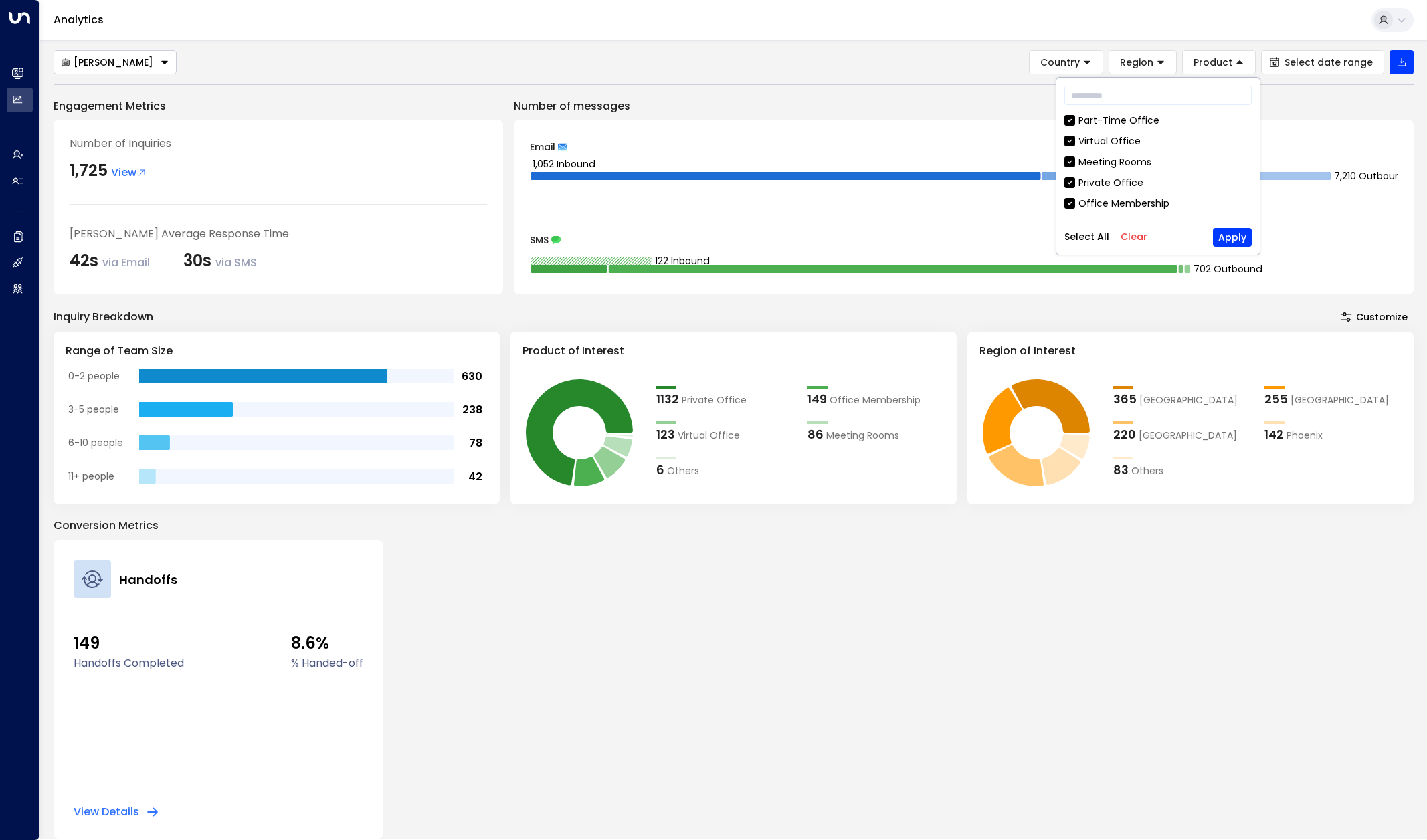
click at [833, 78] on div "[PERSON_NAME] Country Region Product Select date range Engagement Metrics Numbe…" at bounding box center [733, 444] width 1361 height 788
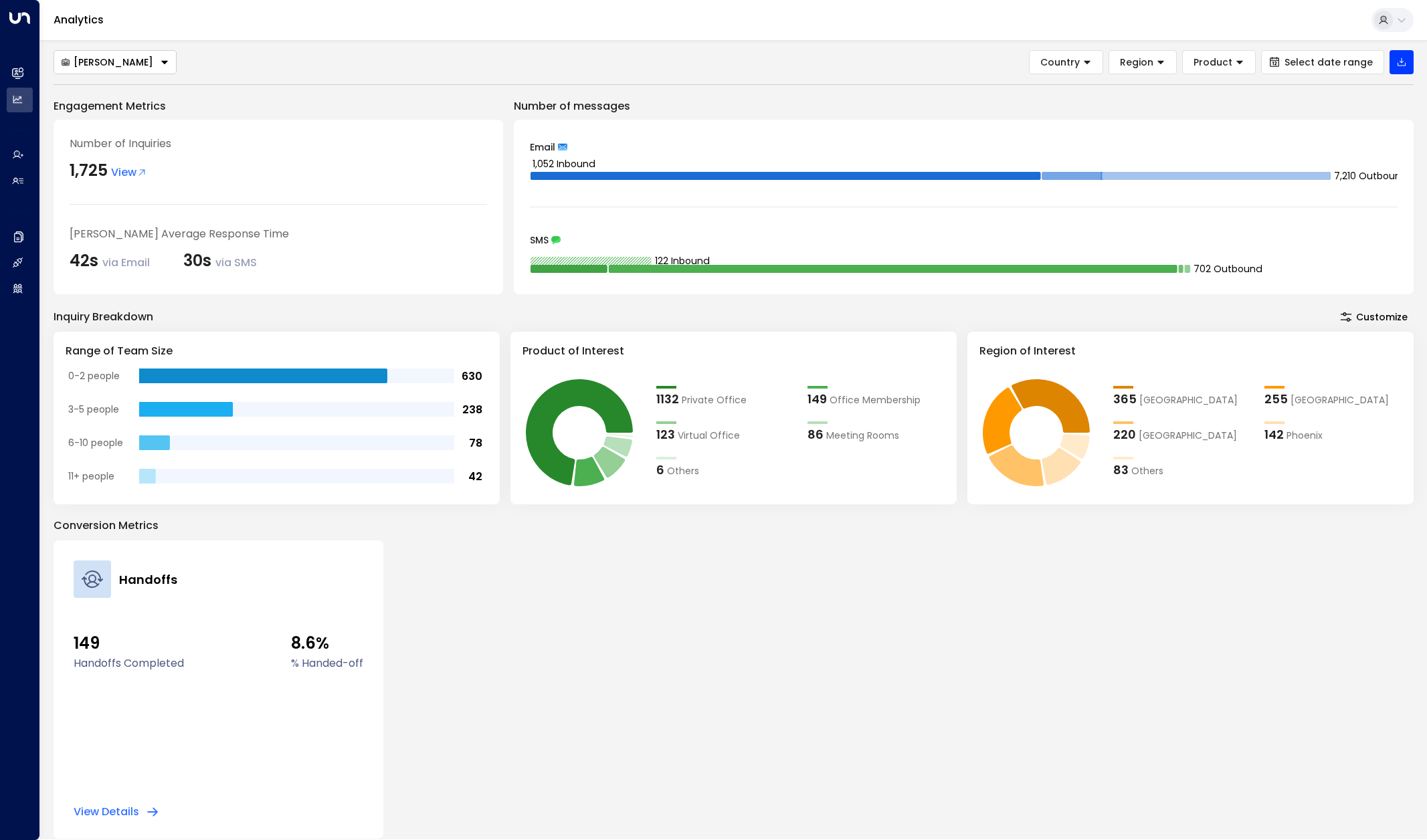
click at [137, 64] on button "[PERSON_NAME]" at bounding box center [114, 62] width 123 height 24
click at [398, 60] on div "[PERSON_NAME] [PERSON_NAME] Country Region Product Select date range" at bounding box center [733, 62] width 1361 height 24
